Goal: Task Accomplishment & Management: Use online tool/utility

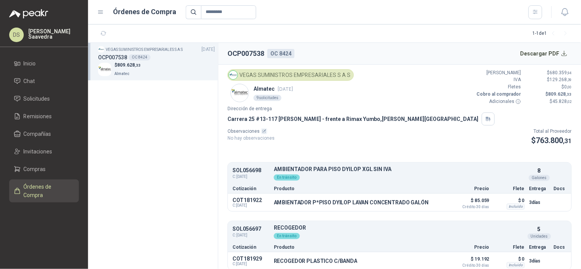
scroll to position [113, 0]
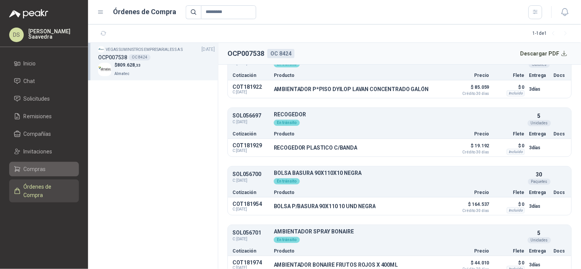
click at [62, 166] on li "Compras" at bounding box center [44, 169] width 60 height 8
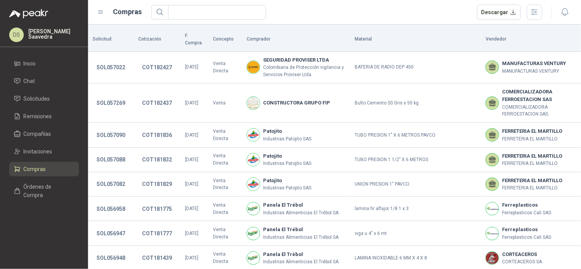
click at [531, 21] on main "Compras Descargar Solicitud Cotización F. Compra Concepto Comprador Material Ve…" at bounding box center [334, 134] width 493 height 269
click at [531, 20] on header "Compras Descargar" at bounding box center [334, 12] width 493 height 25
click at [534, 16] on icon "button" at bounding box center [534, 12] width 9 height 9
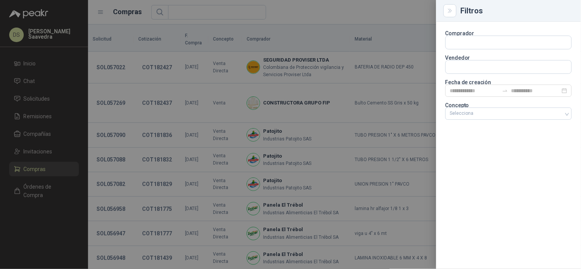
click at [541, 106] on p "Concepto" at bounding box center [508, 105] width 126 height 5
click at [541, 113] on div at bounding box center [504, 113] width 115 height 5
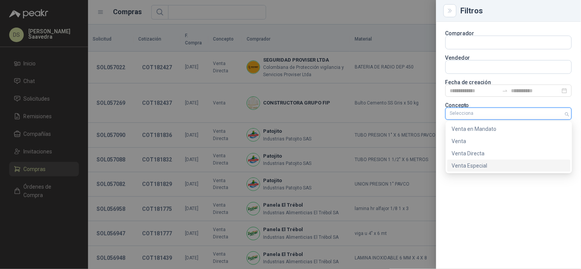
click at [514, 163] on div "Venta Especial" at bounding box center [509, 166] width 114 height 8
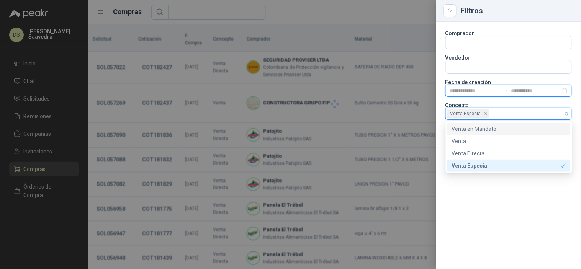
click at [488, 93] on input at bounding box center [474, 91] width 49 height 8
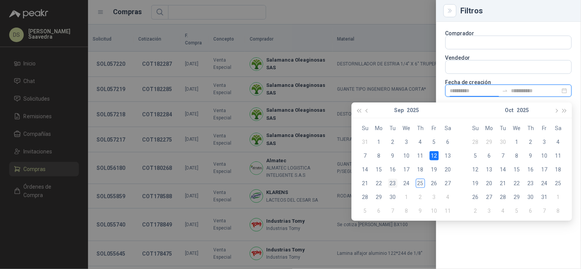
type input "**********"
click at [396, 181] on div "23" at bounding box center [392, 183] width 9 height 9
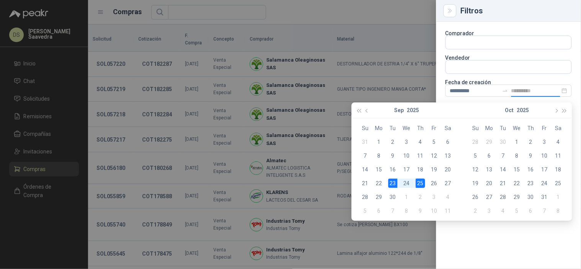
click at [416, 183] on div "25" at bounding box center [420, 183] width 9 height 9
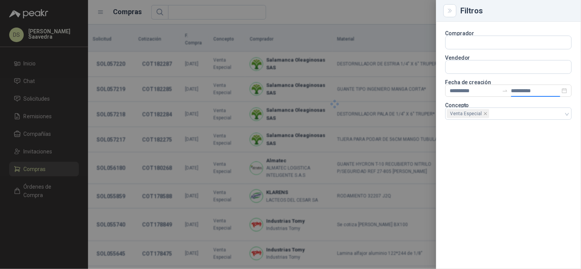
type input "**********"
click at [476, 230] on div "**********" at bounding box center [508, 145] width 145 height 247
click at [358, 36] on div at bounding box center [290, 134] width 581 height 269
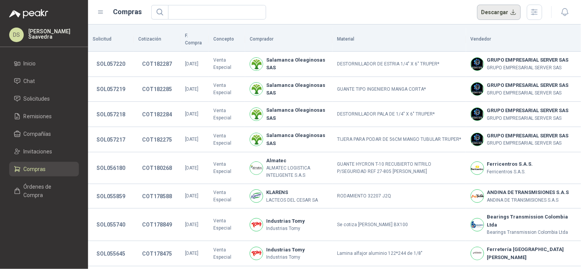
click at [503, 5] on button "Descargar" at bounding box center [499, 12] width 44 height 15
click at [33, 100] on span "Solicitudes" at bounding box center [37, 99] width 26 height 8
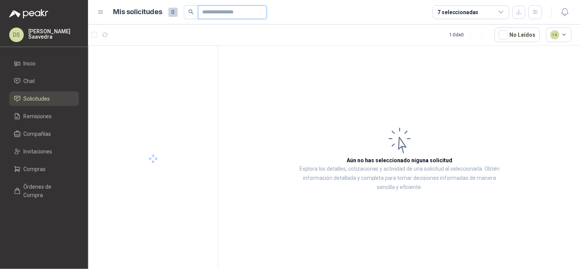
click at [229, 11] on input "text" at bounding box center [230, 12] width 54 height 13
paste input "*********"
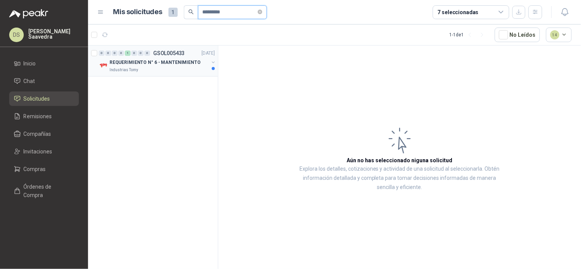
type input "*********"
click at [183, 65] on p "REQUERIMIENTO N° 6 - MANTENIMIENTO" at bounding box center [155, 62] width 91 height 7
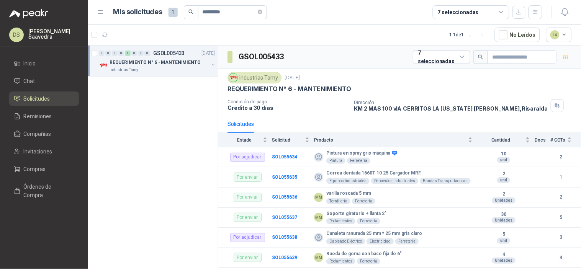
scroll to position [226, 0]
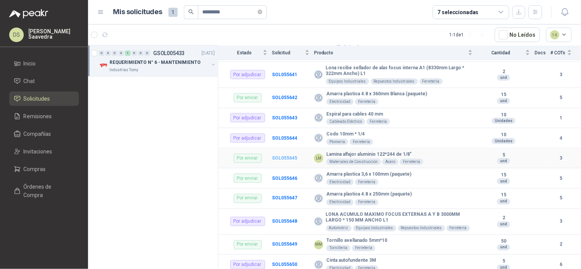
click at [294, 155] on td "SOL055645" at bounding box center [293, 159] width 42 height 20
click at [286, 160] on b "SOL055645" at bounding box center [284, 157] width 25 height 5
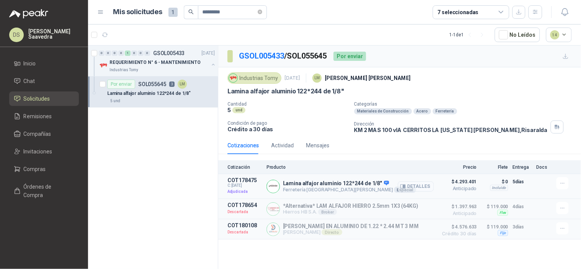
click at [408, 186] on button "Detalles" at bounding box center [416, 186] width 36 height 10
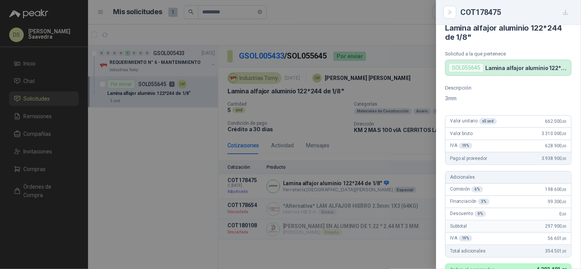
scroll to position [6, 0]
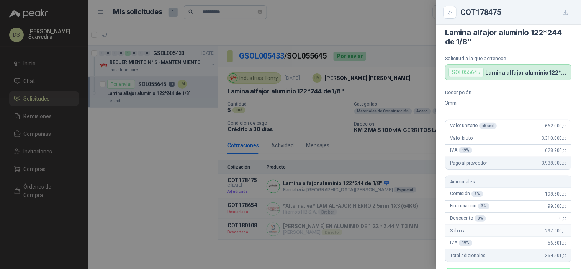
click at [38, 171] on div at bounding box center [290, 134] width 581 height 269
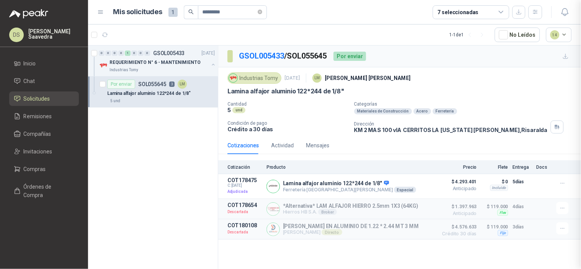
click at [38, 171] on div at bounding box center [290, 134] width 581 height 269
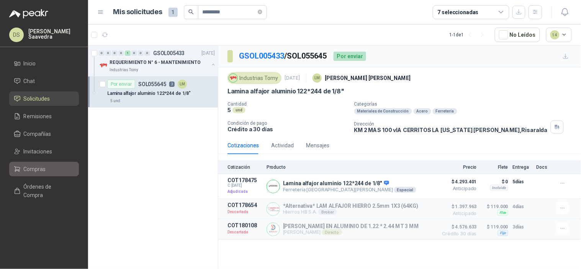
click at [38, 171] on span "Compras" at bounding box center [35, 169] width 22 height 8
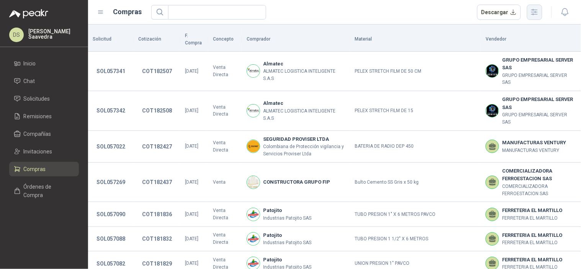
click at [538, 17] on button "button" at bounding box center [534, 12] width 15 height 15
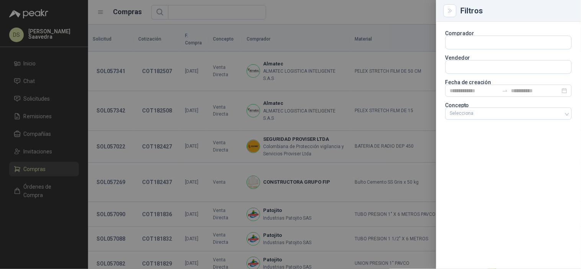
click at [502, 103] on p "Concepto" at bounding box center [508, 105] width 126 height 5
click at [503, 113] on div at bounding box center [504, 113] width 115 height 5
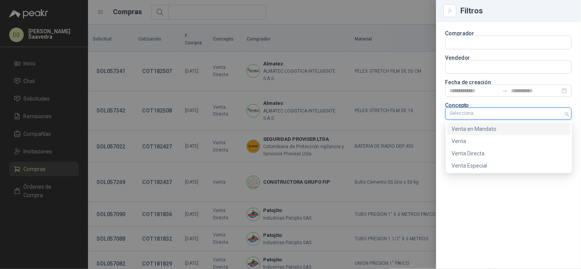
click at [498, 129] on div "Venta en Mandato" at bounding box center [509, 129] width 114 height 8
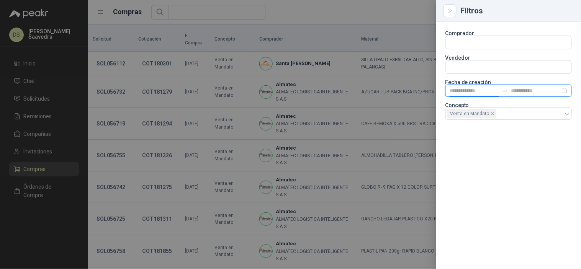
click at [492, 91] on input at bounding box center [474, 91] width 49 height 8
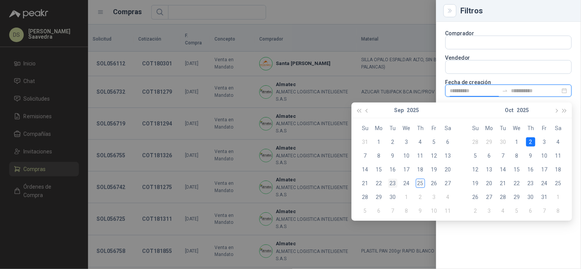
type input "**********"
click at [394, 185] on div "23" at bounding box center [392, 183] width 9 height 9
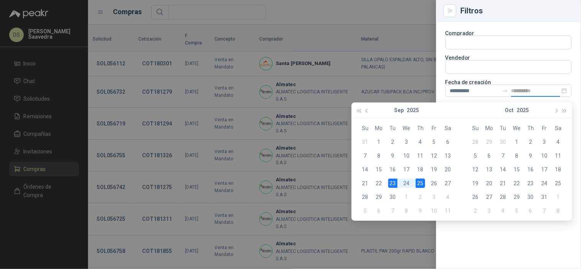
click at [417, 183] on div "25" at bounding box center [420, 183] width 9 height 9
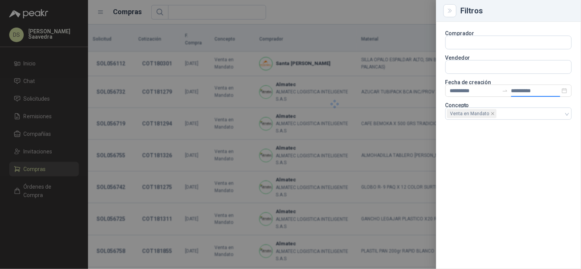
type input "**********"
click at [403, 28] on div at bounding box center [290, 134] width 581 height 269
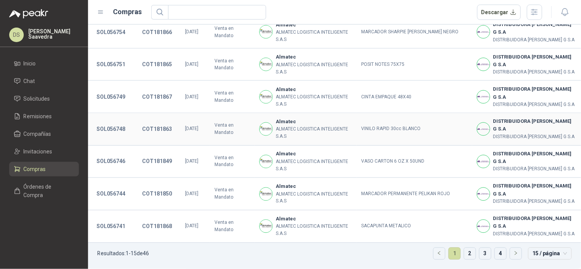
scroll to position [342, 0]
click at [499, 16] on button "Descargar" at bounding box center [499, 12] width 44 height 15
